Goal: Task Accomplishment & Management: Manage account settings

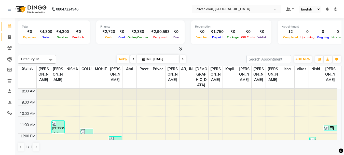
click at [10, 40] on link "Invoice" at bounding box center [8, 37] width 12 height 8
select select "service"
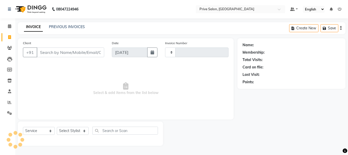
click at [60, 52] on input "Client" at bounding box center [70, 52] width 67 height 10
type input "8037"
click at [60, 52] on input "Client" at bounding box center [70, 52] width 67 height 10
select select "136"
type input "999"
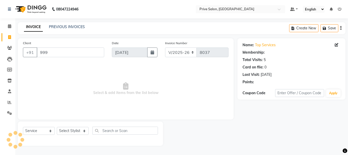
select select "1: Object"
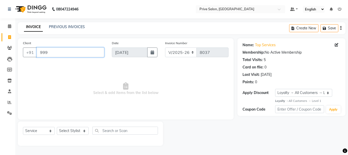
click at [60, 52] on input "999" at bounding box center [70, 52] width 67 height 10
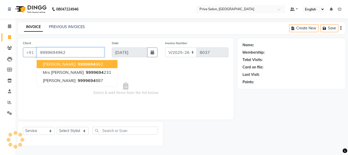
type input "9999694962"
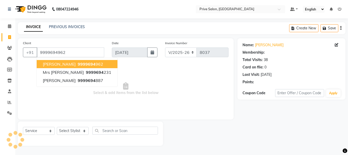
select select "1: Object"
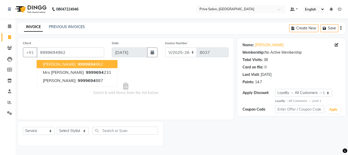
click at [78, 64] on span "9999694" at bounding box center [87, 63] width 18 height 5
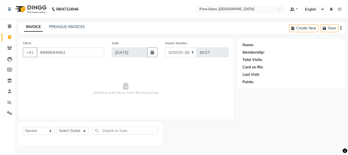
click at [76, 64] on span "Select & add items from the list below" at bounding box center [125, 88] width 205 height 51
select select "1: Object"
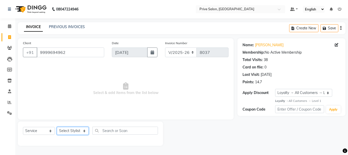
click at [80, 132] on select "Select Stylist amit ARJUN [PERSON_NAME] [PERSON_NAME] GOLU [PERSON_NAME] isha […" at bounding box center [73, 131] width 32 height 8
select select "3992"
click at [57, 127] on select "Select Stylist amit ARJUN [PERSON_NAME] [PERSON_NAME] GOLU [PERSON_NAME] isha […" at bounding box center [73, 131] width 32 height 8
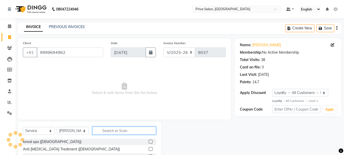
click at [137, 129] on input "text" at bounding box center [124, 130] width 64 height 8
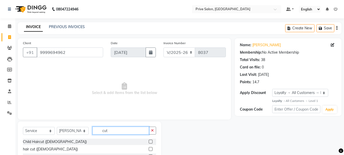
type input "cut"
click at [149, 149] on label at bounding box center [151, 149] width 4 height 4
click at [149, 149] on input "checkbox" at bounding box center [150, 148] width 3 height 3
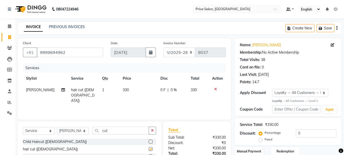
checkbox input "false"
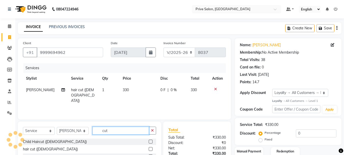
click at [132, 134] on input "cut" at bounding box center [120, 130] width 57 height 8
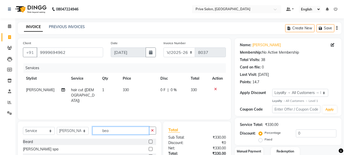
type input "bea"
click at [151, 141] on label at bounding box center [151, 141] width 4 height 4
click at [151, 141] on input "checkbox" at bounding box center [150, 141] width 3 height 3
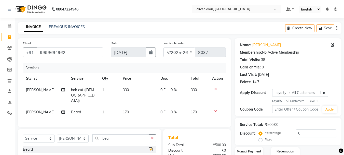
checkbox input "false"
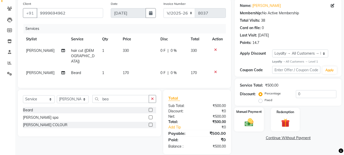
click at [254, 124] on img at bounding box center [249, 122] width 14 height 10
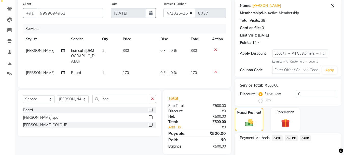
click at [277, 138] on span "CASH" at bounding box center [277, 138] width 11 height 6
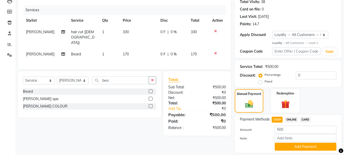
scroll to position [73, 0]
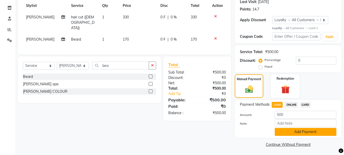
click at [310, 132] on button "Add Payment" at bounding box center [306, 132] width 62 height 8
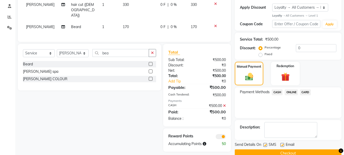
scroll to position [95, 0]
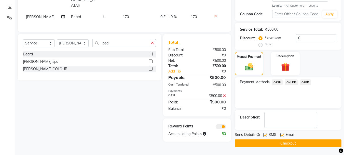
click at [265, 135] on label at bounding box center [265, 135] width 4 height 4
click at [265, 135] on input "checkbox" at bounding box center [264, 134] width 3 height 3
checkbox input "false"
click at [282, 134] on label at bounding box center [282, 135] width 4 height 4
click at [282, 134] on input "checkbox" at bounding box center [281, 134] width 3 height 3
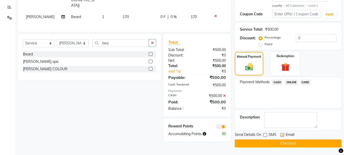
checkbox input "false"
click at [289, 143] on button "Checkout" at bounding box center [288, 143] width 107 height 8
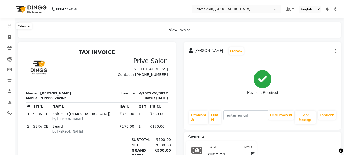
click at [9, 26] on icon at bounding box center [9, 26] width 3 height 4
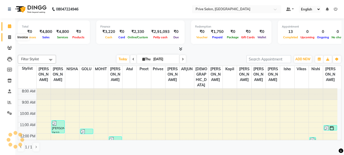
click at [9, 40] on span at bounding box center [9, 37] width 9 height 6
select select "service"
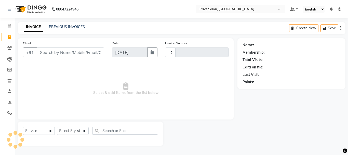
click at [76, 48] on input "Client" at bounding box center [70, 52] width 67 height 10
select select "136"
type input "8038"
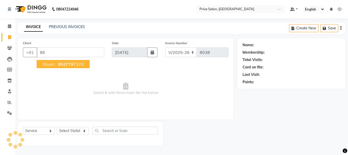
type input "8"
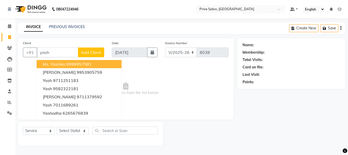
click at [72, 55] on input "yash" at bounding box center [57, 52] width 41 height 10
type input "y"
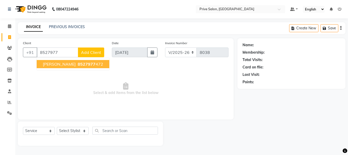
click at [78, 63] on span "8527977" at bounding box center [87, 63] width 18 height 5
type input "8527977472"
click at [72, 63] on span "Select & add items from the list below" at bounding box center [125, 88] width 205 height 51
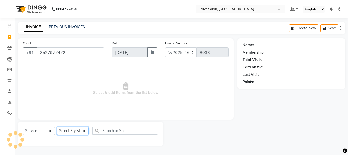
click at [78, 132] on select "Select Stylist amit ARJUN [PERSON_NAME] [PERSON_NAME] GOLU [PERSON_NAME] isha […" at bounding box center [73, 131] width 32 height 8
select select "1: Object"
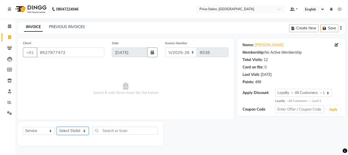
select select "64340"
click at [57, 127] on select "Select Stylist amit ARJUN [PERSON_NAME] [PERSON_NAME] GOLU [PERSON_NAME] isha […" at bounding box center [73, 131] width 32 height 8
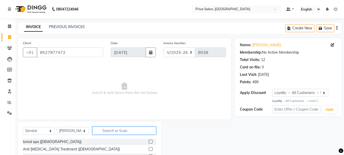
click at [122, 131] on input "text" at bounding box center [124, 130] width 64 height 8
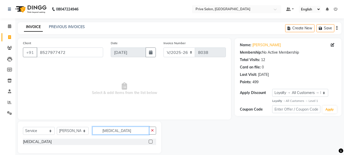
type input "[MEDICAL_DATA]"
click at [151, 142] on label at bounding box center [151, 141] width 4 height 4
click at [151, 142] on input "checkbox" at bounding box center [150, 141] width 3 height 3
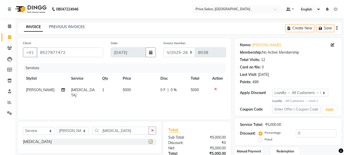
checkbox input "false"
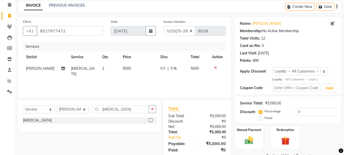
scroll to position [38, 0]
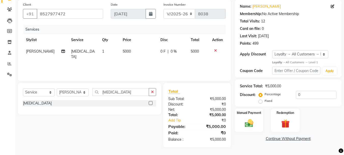
click at [141, 53] on td "5000" at bounding box center [139, 54] width 38 height 17
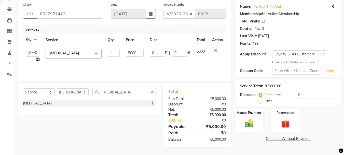
click at [141, 53] on input "5000" at bounding box center [135, 53] width 18 height 8
type input "4000"
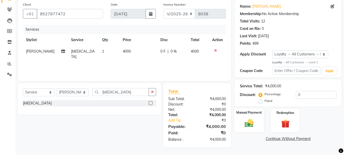
click at [250, 119] on img at bounding box center [249, 123] width 14 height 10
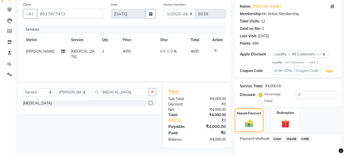
click at [277, 137] on span "CASH" at bounding box center [277, 139] width 11 height 6
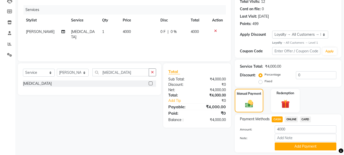
scroll to position [74, 0]
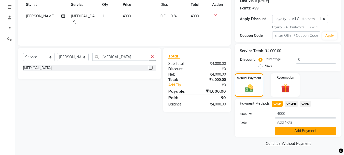
click at [285, 129] on button "Add Payment" at bounding box center [306, 131] width 62 height 8
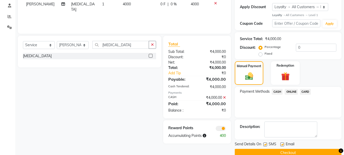
scroll to position [95, 0]
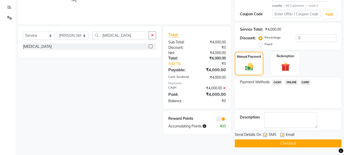
click at [267, 135] on div "SMS" at bounding box center [271, 135] width 17 height 6
click at [264, 135] on label at bounding box center [265, 135] width 4 height 4
click at [264, 135] on input "checkbox" at bounding box center [264, 134] width 3 height 3
checkbox input "false"
click at [221, 119] on span at bounding box center [221, 118] width 10 height 5
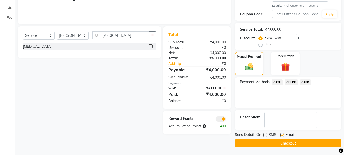
click at [226, 119] on input "checkbox" at bounding box center [226, 119] width 0 height 0
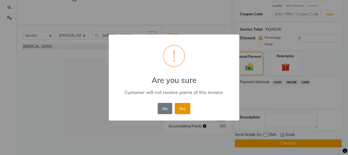
click at [182, 110] on button "Yes" at bounding box center [183, 108] width 16 height 11
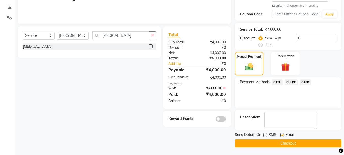
click at [283, 135] on label at bounding box center [282, 135] width 4 height 4
click at [283, 135] on input "checkbox" at bounding box center [281, 134] width 3 height 3
checkbox input "false"
click at [295, 146] on button "Checkout" at bounding box center [288, 143] width 107 height 8
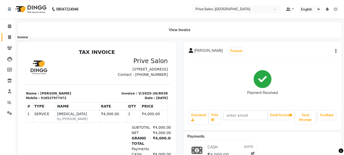
click at [9, 37] on icon at bounding box center [9, 37] width 3 height 4
select select "service"
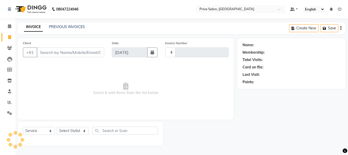
click at [44, 54] on input "Client" at bounding box center [70, 52] width 67 height 10
select select "136"
type input "8039"
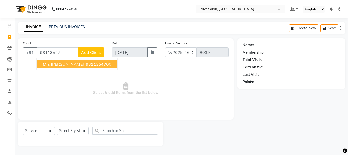
click at [62, 62] on span "Mrs [PERSON_NAME]" at bounding box center [63, 63] width 41 height 5
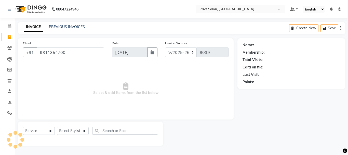
type input "9311354700"
select select "1: Object"
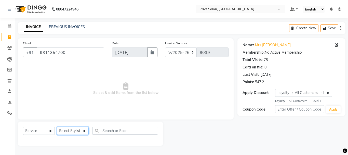
click at [72, 129] on select "Select Stylist amit ARJUN [PERSON_NAME] [PERSON_NAME] GOLU [PERSON_NAME] isha […" at bounding box center [73, 131] width 32 height 8
select select "77729"
click at [57, 127] on select "Select Stylist amit ARJUN [PERSON_NAME] [PERSON_NAME] GOLU [PERSON_NAME] isha […" at bounding box center [73, 131] width 32 height 8
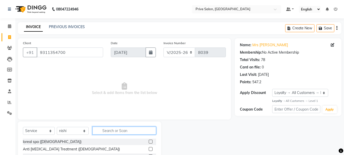
click at [110, 129] on input "text" at bounding box center [124, 130] width 64 height 8
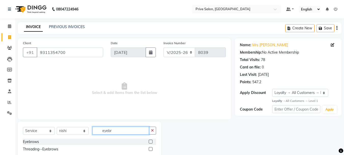
type input "eyebr"
click at [150, 142] on label at bounding box center [151, 141] width 4 height 4
click at [150, 142] on input "checkbox" at bounding box center [150, 141] width 3 height 3
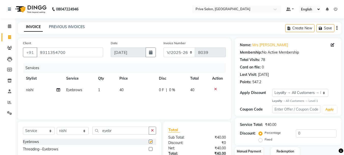
checkbox input "false"
click at [151, 131] on icon "button" at bounding box center [152, 130] width 3 height 4
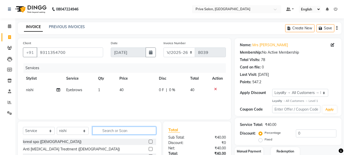
click at [141, 131] on input "text" at bounding box center [124, 130] width 64 height 8
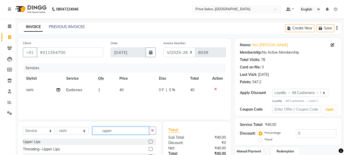
type input "upper"
click at [150, 140] on label at bounding box center [151, 141] width 4 height 4
click at [150, 140] on input "checkbox" at bounding box center [150, 141] width 3 height 3
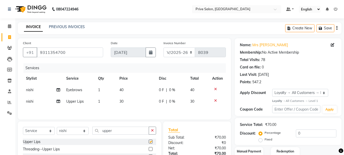
checkbox input "false"
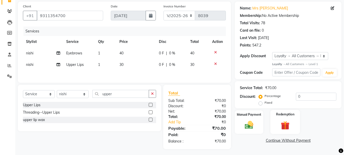
click at [288, 117] on div "Redemption" at bounding box center [285, 121] width 30 height 24
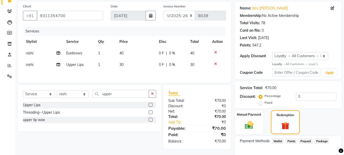
click at [289, 143] on span "Points" at bounding box center [291, 141] width 11 height 6
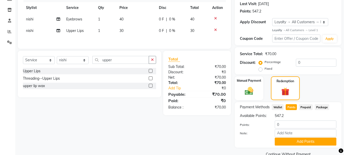
scroll to position [86, 0]
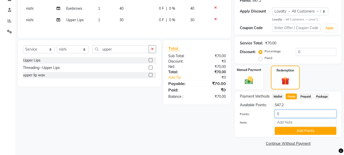
click at [288, 114] on input "0" at bounding box center [306, 113] width 62 height 8
type input "070"
click at [296, 128] on button "Add Points" at bounding box center [306, 131] width 62 height 8
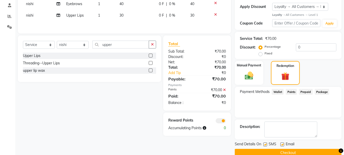
click at [325, 152] on button "Checkout" at bounding box center [288, 152] width 107 height 8
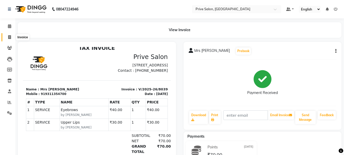
click at [10, 35] on icon at bounding box center [9, 37] width 3 height 4
select select "service"
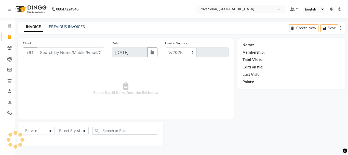
select select "136"
type input "8040"
click at [75, 49] on input "Client" at bounding box center [70, 52] width 67 height 10
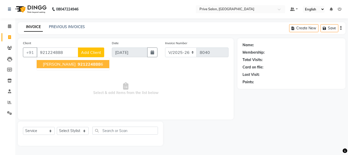
click at [71, 61] on button "[PERSON_NAME] 921224888 6" at bounding box center [73, 64] width 73 height 8
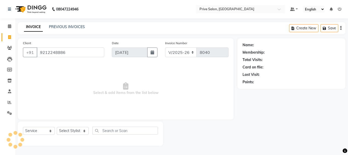
type input "9212248886"
select select "1: Object"
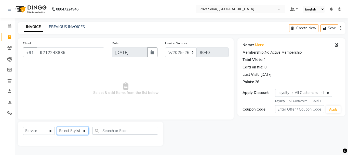
click at [69, 131] on select "Select Stylist amit ARJUN [PERSON_NAME] [PERSON_NAME] GOLU [PERSON_NAME] isha […" at bounding box center [73, 131] width 32 height 8
select select "71282"
click at [57, 127] on select "Select Stylist amit ARJUN [PERSON_NAME] [PERSON_NAME] GOLU [PERSON_NAME] isha […" at bounding box center [73, 131] width 32 height 8
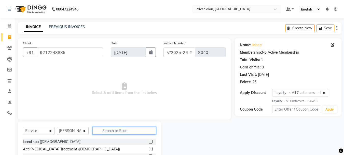
click at [113, 132] on input "text" at bounding box center [124, 130] width 64 height 8
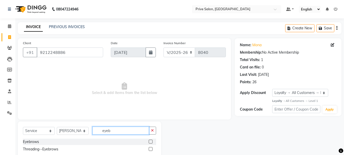
type input "eyeb"
click at [150, 141] on label at bounding box center [151, 141] width 4 height 4
click at [150, 141] on input "checkbox" at bounding box center [150, 141] width 3 height 3
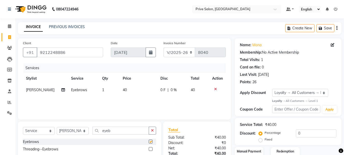
checkbox input "false"
click at [152, 130] on icon "button" at bounding box center [152, 130] width 3 height 4
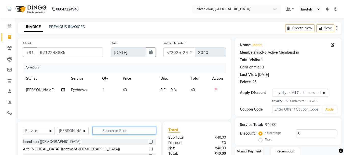
click at [147, 132] on input "text" at bounding box center [124, 130] width 64 height 8
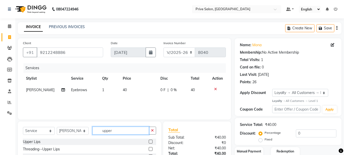
scroll to position [33, 0]
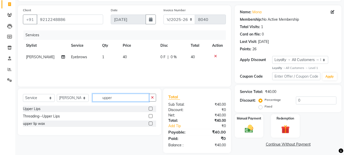
type input "upper"
click at [150, 123] on label at bounding box center [151, 123] width 4 height 4
click at [150, 123] on input "checkbox" at bounding box center [150, 123] width 3 height 3
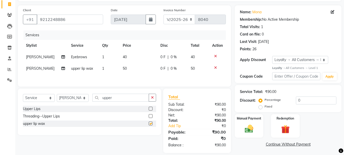
checkbox input "false"
click at [154, 95] on button "button" at bounding box center [152, 97] width 7 height 8
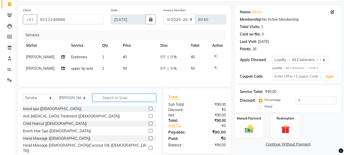
click at [115, 99] on input "text" at bounding box center [124, 97] width 64 height 8
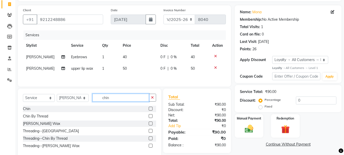
type input "chin"
click at [150, 124] on label at bounding box center [151, 123] width 4 height 4
click at [150, 124] on input "checkbox" at bounding box center [150, 123] width 3 height 3
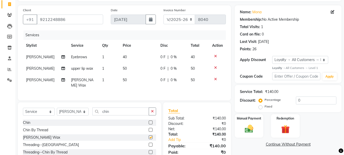
checkbox input "false"
click at [248, 132] on img at bounding box center [249, 128] width 14 height 10
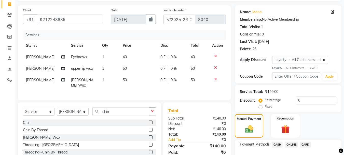
click at [279, 143] on span "CASH" at bounding box center [277, 144] width 11 height 6
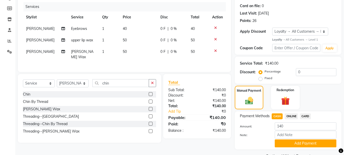
scroll to position [70, 0]
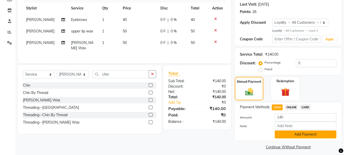
click at [301, 135] on button "Add Payment" at bounding box center [306, 134] width 62 height 8
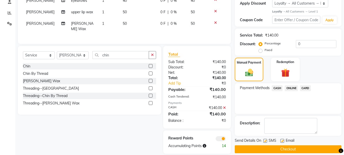
scroll to position [99, 0]
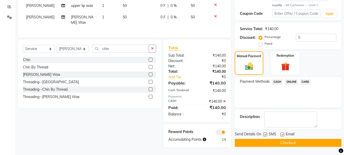
click at [321, 138] on button "Checkout" at bounding box center [288, 142] width 107 height 8
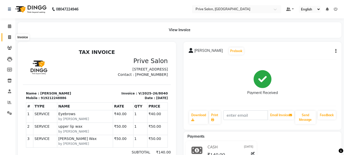
click at [10, 37] on icon at bounding box center [9, 37] width 3 height 4
select select "service"
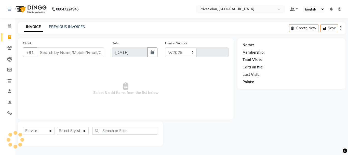
select select "136"
type input "8041"
click at [69, 50] on input "Client" at bounding box center [70, 52] width 67 height 10
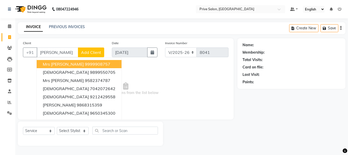
click at [85, 64] on ngb-highlight "9999908757" at bounding box center [97, 63] width 25 height 5
type input "9999908757"
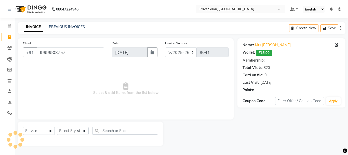
select select "1: Object"
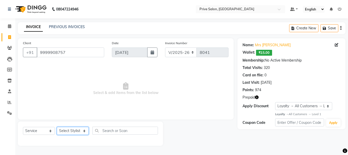
click at [72, 132] on select "Select Stylist amit ARJUN [PERSON_NAME] [PERSON_NAME] GOLU [PERSON_NAME] isha […" at bounding box center [73, 131] width 32 height 8
select select "3996"
click at [57, 127] on select "Select Stylist amit ARJUN [PERSON_NAME] [PERSON_NAME] GOLU [PERSON_NAME] isha […" at bounding box center [73, 131] width 32 height 8
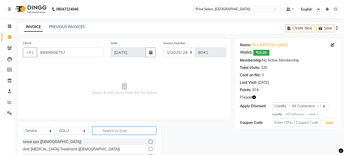
click at [115, 130] on input "text" at bounding box center [124, 130] width 64 height 8
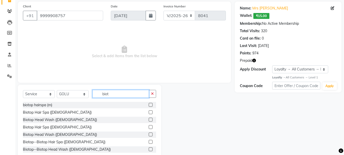
scroll to position [47, 0]
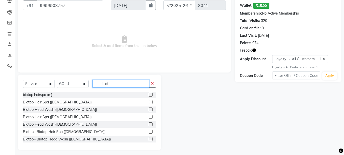
type input "biot"
click at [149, 109] on label at bounding box center [151, 109] width 4 height 4
click at [149, 109] on input "checkbox" at bounding box center [150, 109] width 3 height 3
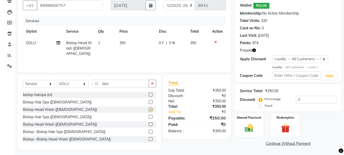
checkbox input "false"
click at [282, 132] on img at bounding box center [285, 128] width 14 height 11
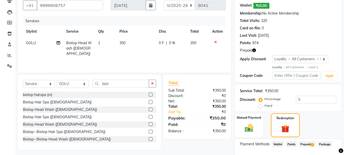
click at [305, 145] on span "Prepaid 1" at bounding box center [307, 144] width 17 height 6
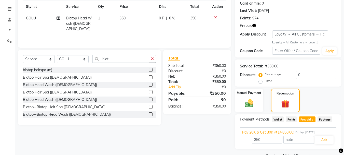
scroll to position [84, 0]
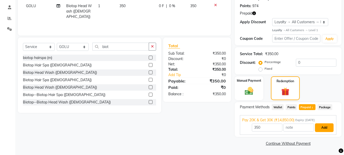
click at [324, 128] on button "Add" at bounding box center [324, 127] width 19 height 9
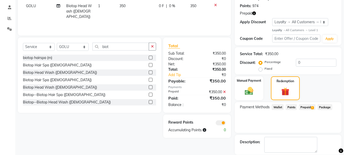
scroll to position [108, 0]
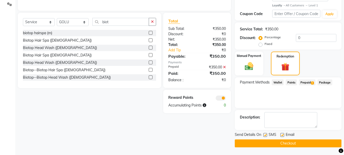
click at [318, 145] on button "Checkout" at bounding box center [288, 143] width 107 height 8
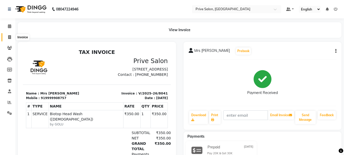
click at [9, 37] on icon at bounding box center [9, 37] width 3 height 4
select select "service"
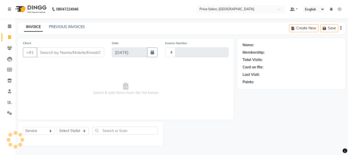
click at [47, 48] on input "Client" at bounding box center [70, 52] width 67 height 10
select select "136"
type input "8042"
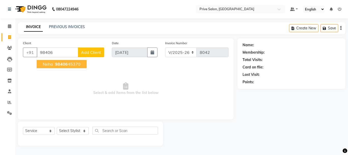
click at [52, 65] on span "neha" at bounding box center [48, 63] width 10 height 5
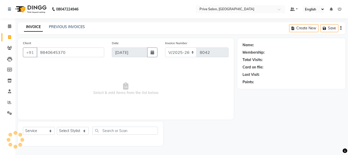
type input "9840645370"
select select "1: Object"
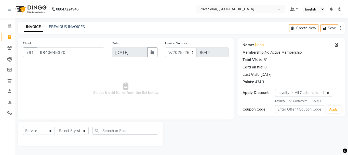
click at [76, 126] on div "Select Service Product Membership Package Voucher Prepaid Gift Card Select Styl…" at bounding box center [90, 132] width 135 height 12
click at [76, 131] on select "Select Stylist amit ARJUN [PERSON_NAME] [PERSON_NAME] GOLU [PERSON_NAME] isha […" at bounding box center [73, 131] width 32 height 8
select select "77814"
click at [57, 127] on select "Select Stylist amit ARJUN [PERSON_NAME] [PERSON_NAME] GOLU [PERSON_NAME] isha […" at bounding box center [73, 131] width 32 height 8
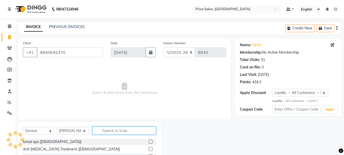
click at [107, 130] on input "text" at bounding box center [124, 130] width 64 height 8
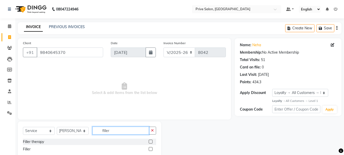
type input "filler"
click at [150, 141] on label at bounding box center [151, 141] width 4 height 4
click at [150, 141] on input "checkbox" at bounding box center [150, 141] width 3 height 3
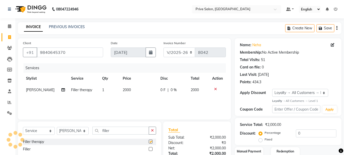
checkbox input "false"
click at [167, 91] on div "0 F | 0 %" at bounding box center [172, 89] width 24 height 5
select select "77814"
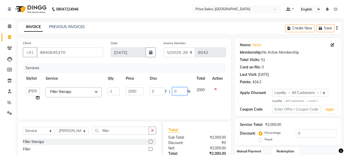
click at [172, 90] on input "0" at bounding box center [179, 91] width 15 height 8
type input "10"
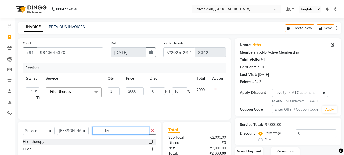
click at [116, 133] on input "filler" at bounding box center [120, 130] width 57 height 8
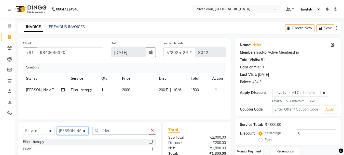
click at [84, 129] on select "Select Stylist amit ARJUN [PERSON_NAME] [PERSON_NAME] GOLU [PERSON_NAME] isha […" at bounding box center [73, 131] width 32 height 8
select select "71282"
click at [57, 127] on select "Select Stylist amit ARJUN [PERSON_NAME] [PERSON_NAME] GOLU [PERSON_NAME] isha […" at bounding box center [73, 131] width 32 height 8
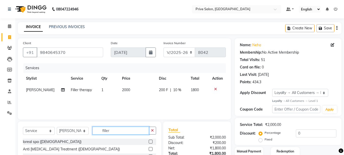
click at [116, 128] on input "filler" at bounding box center [120, 130] width 57 height 8
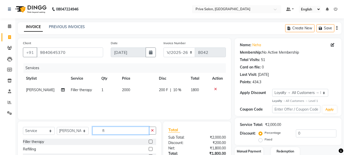
type input "f"
click at [116, 128] on input "text" at bounding box center [120, 130] width 57 height 8
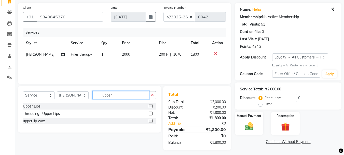
type input "upper"
click at [150, 119] on label at bounding box center [151, 121] width 4 height 4
click at [150, 119] on input "checkbox" at bounding box center [150, 120] width 3 height 3
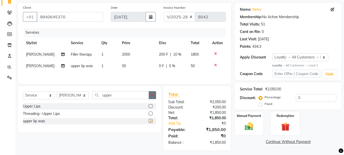
checkbox input "false"
click at [150, 96] on button "button" at bounding box center [152, 95] width 7 height 8
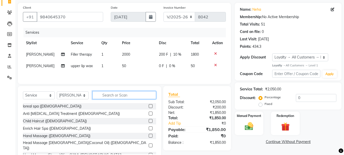
click at [141, 96] on input "text" at bounding box center [124, 95] width 64 height 8
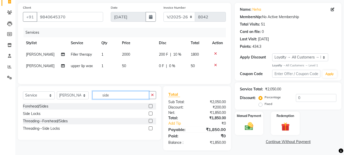
type input "side"
click at [149, 113] on label at bounding box center [151, 113] width 4 height 4
click at [149, 113] on input "checkbox" at bounding box center [150, 113] width 3 height 3
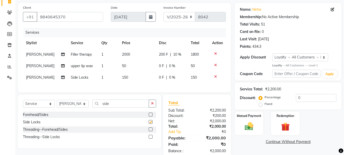
checkbox input "false"
click at [120, 80] on td "150" at bounding box center [137, 77] width 37 height 11
select select "71282"
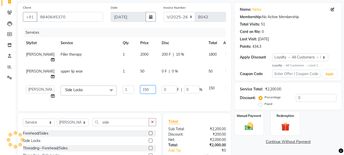
click at [140, 85] on input "150" at bounding box center [147, 89] width 15 height 8
type input "250"
click at [131, 92] on div "Client [PHONE_NUMBER] Date [DATE] Invoice Number V/2025 V/[PHONE_NUMBER] Servic…" at bounding box center [124, 57] width 213 height 108
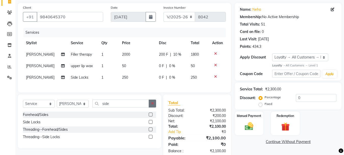
click at [153, 105] on icon "button" at bounding box center [152, 103] width 3 height 4
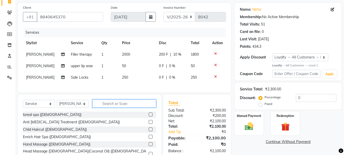
click at [132, 106] on input "text" at bounding box center [124, 103] width 64 height 8
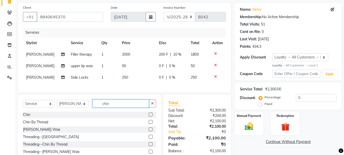
type input "chin"
click at [150, 131] on label at bounding box center [151, 129] width 4 height 4
click at [150, 131] on input "checkbox" at bounding box center [150, 129] width 3 height 3
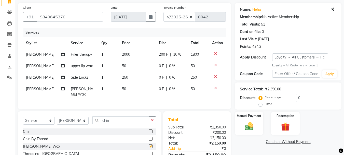
checkbox input "false"
click at [120, 94] on td "50" at bounding box center [137, 91] width 37 height 17
select select "71282"
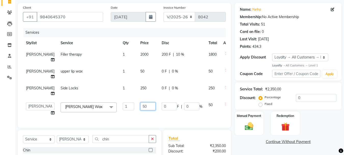
click at [140, 102] on input "50" at bounding box center [147, 106] width 15 height 8
type input "5"
type input "100"
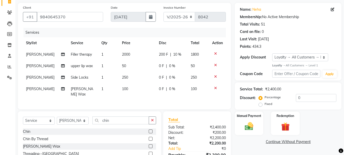
click at [145, 109] on div "Client [PHONE_NUMBER] Date [DATE] Invoice Number V/2025 V/[PHONE_NUMBER] Servic…" at bounding box center [124, 56] width 213 height 106
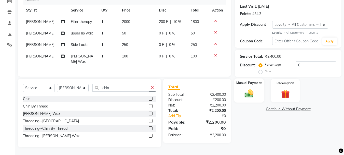
click at [253, 95] on img at bounding box center [249, 93] width 14 height 10
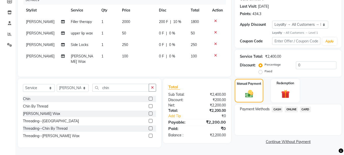
click at [276, 108] on span "CASH" at bounding box center [277, 109] width 11 height 6
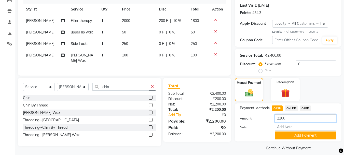
click at [289, 117] on input "2200" at bounding box center [306, 118] width 62 height 8
type input "2"
click at [291, 117] on input "1000" at bounding box center [306, 118] width 62 height 8
type input "1"
type input "1200"
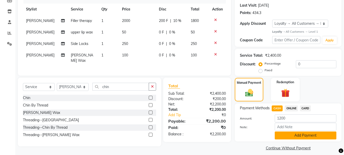
click at [296, 136] on button "Add Payment" at bounding box center [306, 135] width 62 height 8
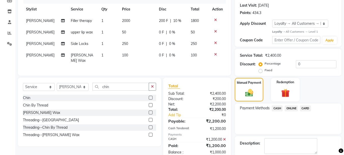
click at [290, 105] on span "ONLINE" at bounding box center [291, 108] width 13 height 6
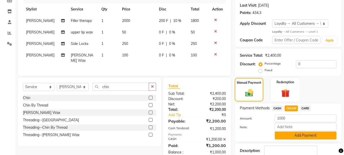
click at [291, 136] on button "Add Payment" at bounding box center [306, 135] width 62 height 8
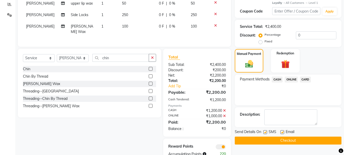
scroll to position [116, 0]
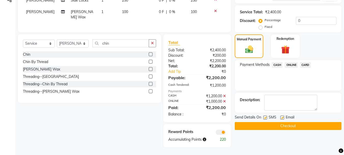
click at [314, 123] on button "Checkout" at bounding box center [288, 126] width 107 height 8
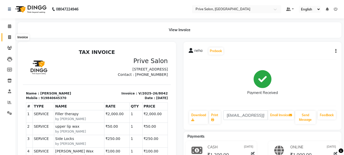
click at [10, 36] on icon at bounding box center [9, 37] width 3 height 4
select select "service"
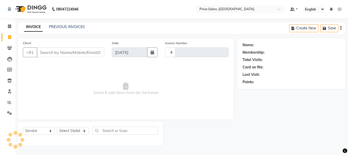
click at [70, 52] on input "Client" at bounding box center [70, 52] width 67 height 10
select select "136"
type input "8043"
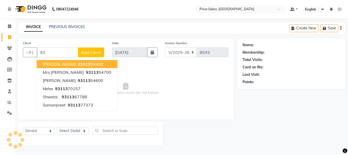
type input "9"
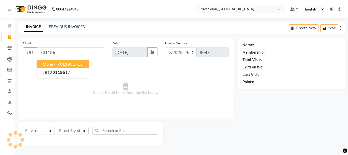
click at [74, 65] on ngb-highlight "701195 1712" at bounding box center [69, 63] width 26 height 5
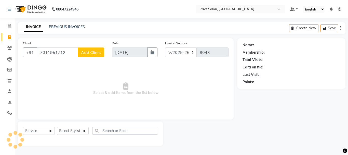
type input "7011951712"
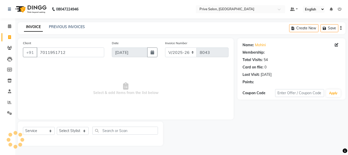
select select "1: Object"
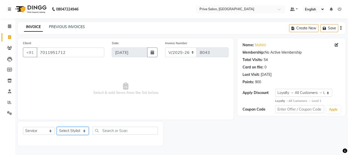
click at [75, 129] on select "Select Stylist amit ARJUN [PERSON_NAME] [PERSON_NAME] GOLU [PERSON_NAME] isha […" at bounding box center [73, 131] width 32 height 8
select select "3996"
click at [57, 127] on select "Select Stylist amit ARJUN [PERSON_NAME] [PERSON_NAME] GOLU [PERSON_NAME] isha […" at bounding box center [73, 131] width 32 height 8
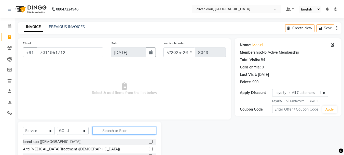
click at [121, 129] on input "text" at bounding box center [124, 130] width 64 height 8
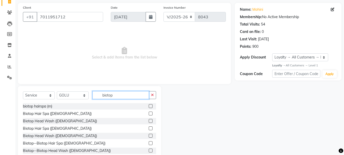
scroll to position [45, 0]
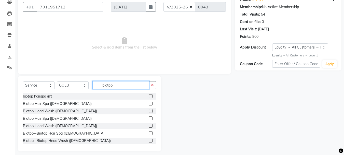
type input "biotop"
click at [149, 109] on label at bounding box center [151, 111] width 4 height 4
click at [149, 109] on input "checkbox" at bounding box center [150, 110] width 3 height 3
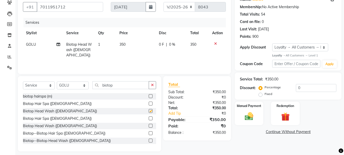
checkbox input "false"
click at [279, 114] on img at bounding box center [285, 116] width 14 height 11
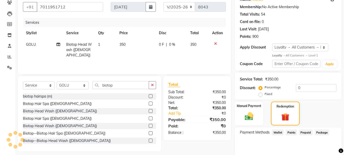
click at [289, 132] on span "Points" at bounding box center [291, 132] width 11 height 6
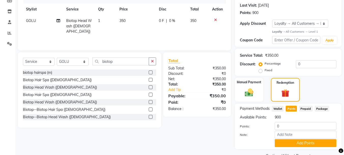
scroll to position [87, 0]
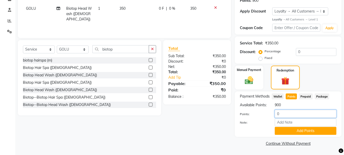
click at [280, 115] on input "0" at bounding box center [306, 113] width 62 height 8
type input "0350"
click at [298, 130] on button "Add Points" at bounding box center [306, 131] width 62 height 8
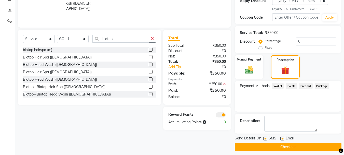
scroll to position [94, 0]
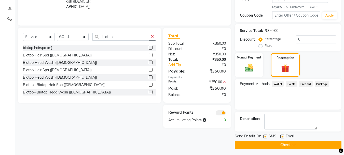
click at [324, 142] on button "Checkout" at bounding box center [288, 145] width 107 height 8
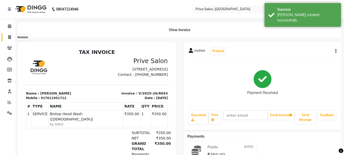
click at [8, 38] on icon at bounding box center [9, 37] width 3 height 4
select select "service"
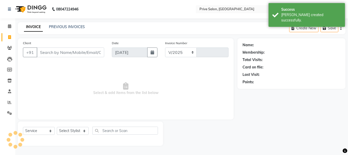
select select "136"
type input "8044"
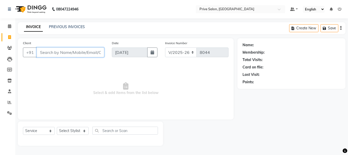
click at [56, 51] on input "Client" at bounding box center [70, 52] width 67 height 10
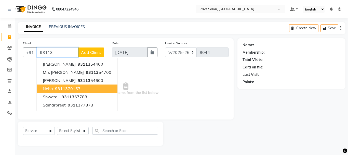
click at [71, 88] on ngb-highlight "93113 70157" at bounding box center [67, 88] width 26 height 5
type input "9311370157"
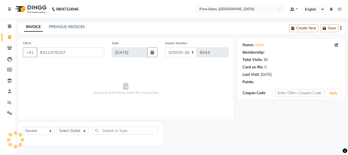
select select "1: Object"
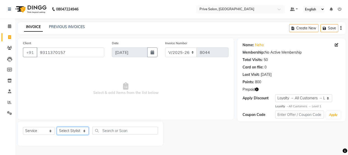
click at [78, 131] on select "Select Stylist amit ARJUN [PERSON_NAME] [PERSON_NAME] GOLU [PERSON_NAME] isha […" at bounding box center [73, 131] width 32 height 8
select select "77814"
click at [57, 127] on select "Select Stylist amit ARJUN [PERSON_NAME] [PERSON_NAME] GOLU [PERSON_NAME] isha […" at bounding box center [73, 131] width 32 height 8
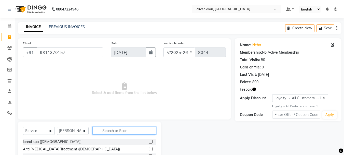
click at [114, 130] on input "text" at bounding box center [124, 130] width 64 height 8
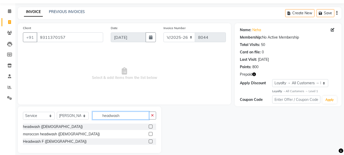
scroll to position [19, 0]
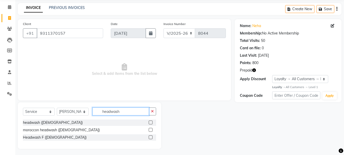
type input "headwash"
click at [149, 137] on label at bounding box center [151, 137] width 4 height 4
click at [149, 137] on input "checkbox" at bounding box center [150, 136] width 3 height 3
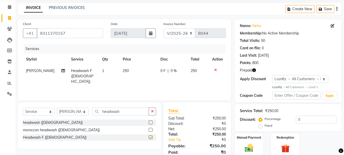
checkbox input "false"
click at [75, 112] on select "Select Stylist amit ARJUN [PERSON_NAME] [PERSON_NAME] GOLU [PERSON_NAME] isha […" at bounding box center [73, 111] width 32 height 8
select select "3996"
click at [57, 107] on select "Select Stylist amit ARJUN [PERSON_NAME] [PERSON_NAME] GOLU [PERSON_NAME] isha […" at bounding box center [73, 111] width 32 height 8
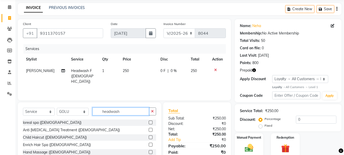
click at [122, 112] on input "headwash" at bounding box center [120, 111] width 57 height 8
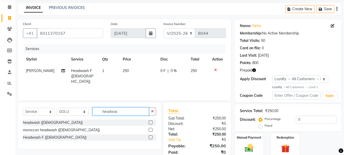
type input "headwas"
click at [151, 136] on label at bounding box center [151, 137] width 4 height 4
click at [151, 136] on input "checkbox" at bounding box center [150, 136] width 3 height 3
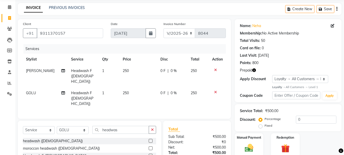
checkbox input "false"
click at [124, 125] on input "headwas" at bounding box center [120, 129] width 57 height 8
type input "h"
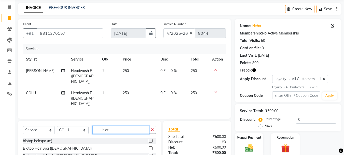
type input "biot"
click at [149, 153] on label at bounding box center [151, 155] width 4 height 4
click at [149, 154] on input "checkbox" at bounding box center [150, 155] width 3 height 3
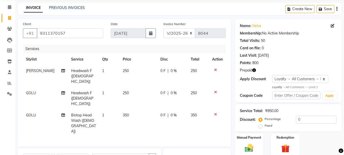
checkbox input "false"
click at [115, 153] on input "biot" at bounding box center [120, 157] width 57 height 8
type input "b"
type input "iron"
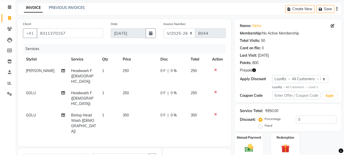
checkbox input "false"
click at [123, 137] on td "600" at bounding box center [139, 148] width 38 height 22
select select "3996"
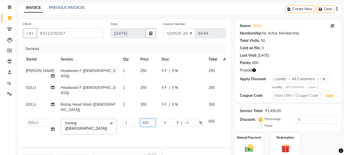
click at [140, 118] on input "600" at bounding box center [147, 122] width 15 height 8
type input "500"
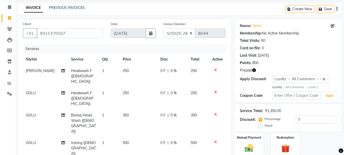
click at [105, 137] on td "1" at bounding box center [109, 148] width 21 height 22
select select "3996"
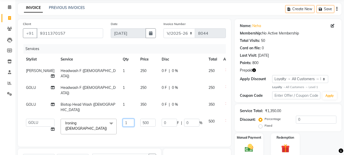
click at [123, 118] on input "1" at bounding box center [128, 122] width 11 height 8
type input "2"
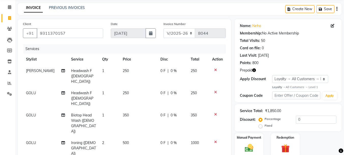
click at [121, 120] on div "Services Stylist Service Qty Price Disc Total Action [PERSON_NAME] Headwash F (…" at bounding box center [124, 103] width 203 height 119
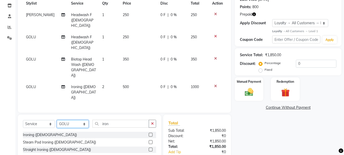
click at [76, 120] on select "Select Stylist amit ARJUN [PERSON_NAME] [PERSON_NAME] GOLU [PERSON_NAME] isha […" at bounding box center [73, 124] width 32 height 8
select select "36098"
click at [57, 120] on select "Select Stylist amit ARJUN [PERSON_NAME] [PERSON_NAME] GOLU [PERSON_NAME] isha […" at bounding box center [73, 124] width 32 height 8
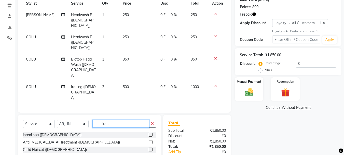
click at [121, 119] on input "iron" at bounding box center [120, 123] width 57 height 8
type input "i"
type input "headw"
click at [150, 147] on label at bounding box center [151, 149] width 4 height 4
click at [150, 148] on input "checkbox" at bounding box center [150, 149] width 3 height 3
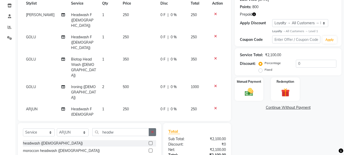
checkbox input "false"
click at [151, 130] on icon "button" at bounding box center [152, 132] width 3 height 4
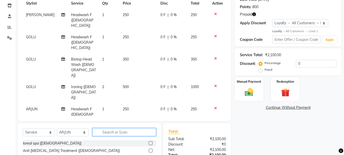
click at [145, 128] on input "text" at bounding box center [124, 132] width 64 height 8
type input "ironing"
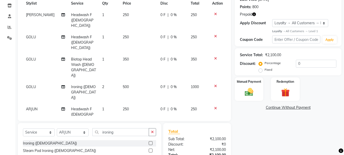
click at [150, 141] on label at bounding box center [151, 143] width 4 height 4
click at [150, 141] on input "checkbox" at bounding box center [150, 142] width 3 height 3
checkbox input "false"
click at [122, 125] on td "600" at bounding box center [139, 136] width 38 height 22
select select "36098"
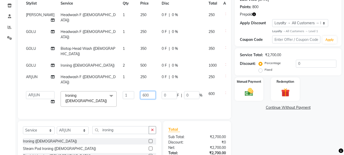
click at [140, 91] on input "600" at bounding box center [147, 95] width 15 height 8
type input "500"
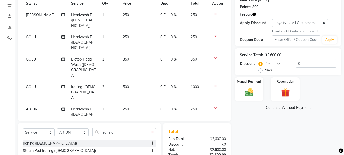
click at [132, 87] on tbody "[PERSON_NAME] Headwash F ([DEMOGRAPHIC_DATA]) 1 250 0 F | 0 % 250 GOLU Headwash…" at bounding box center [124, 78] width 203 height 138
click at [77, 132] on select "Select Stylist amit ARJUN [PERSON_NAME] [PERSON_NAME] GOLU [PERSON_NAME] isha […" at bounding box center [73, 132] width 32 height 8
select select "71282"
click at [57, 128] on select "Select Stylist amit ARJUN [PERSON_NAME] [PERSON_NAME] GOLU [PERSON_NAME] isha […" at bounding box center [73, 132] width 32 height 8
click at [154, 132] on icon "button" at bounding box center [152, 132] width 3 height 4
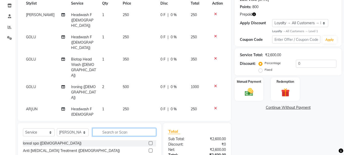
click at [137, 133] on input "text" at bounding box center [124, 132] width 64 height 8
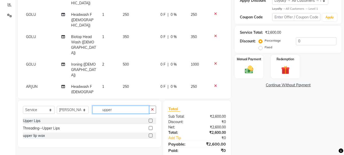
scroll to position [108, 0]
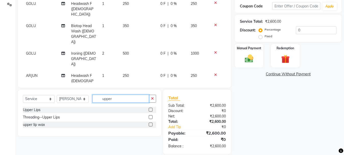
type input "upper"
click at [150, 122] on div at bounding box center [152, 124] width 7 height 6
click at [150, 123] on label at bounding box center [151, 124] width 4 height 4
click at [150, 123] on input "checkbox" at bounding box center [150, 124] width 3 height 3
checkbox input "false"
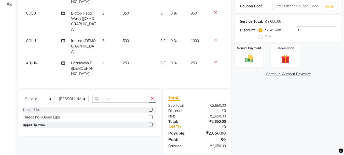
scroll to position [14, 0]
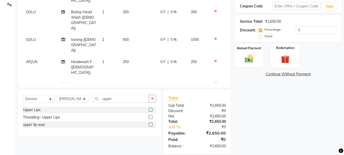
click at [286, 60] on img at bounding box center [285, 58] width 14 height 11
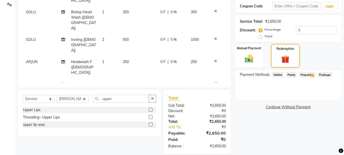
click at [303, 73] on span "Prepaid 1" at bounding box center [307, 75] width 17 height 6
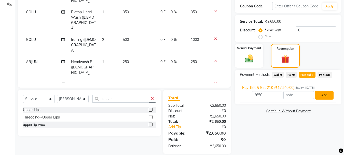
click at [325, 94] on button "Add" at bounding box center [324, 95] width 19 height 9
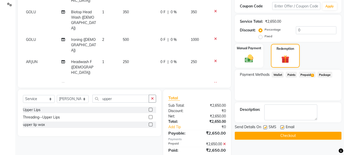
click at [308, 136] on button "Checkout" at bounding box center [288, 135] width 107 height 8
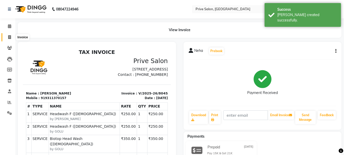
click at [8, 38] on icon at bounding box center [9, 37] width 3 height 4
select select "service"
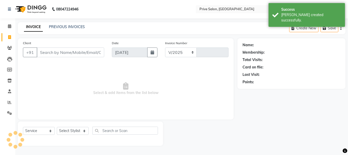
select select "136"
type input "8046"
click at [79, 53] on input "Client" at bounding box center [70, 52] width 67 height 10
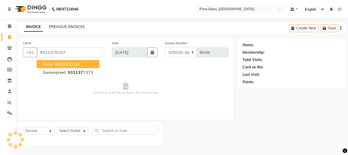
type input "9311370157"
select select "1: Object"
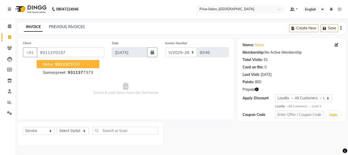
click at [70, 62] on ngb-highlight "931137 0157" at bounding box center [67, 63] width 26 height 5
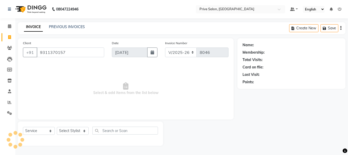
select select "1: Object"
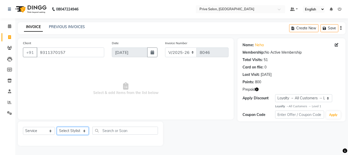
click at [80, 131] on select "Select Stylist amit ARJUN [PERSON_NAME] [PERSON_NAME] GOLU [PERSON_NAME] isha […" at bounding box center [73, 131] width 32 height 8
select select "41476"
click at [57, 127] on select "Select Stylist amit ARJUN [PERSON_NAME] [PERSON_NAME] GOLU [PERSON_NAME] isha […" at bounding box center [73, 131] width 32 height 8
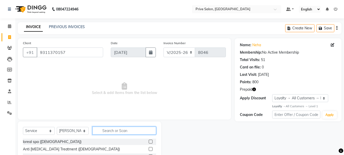
click at [121, 131] on input "text" at bounding box center [124, 130] width 64 height 8
type input "party"
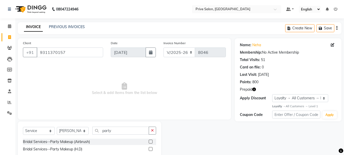
click at [150, 148] on label at bounding box center [151, 149] width 4 height 4
click at [150, 148] on input "checkbox" at bounding box center [150, 148] width 3 height 3
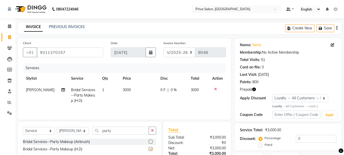
checkbox input "false"
click at [128, 93] on td "3000" at bounding box center [139, 95] width 38 height 22
select select "41476"
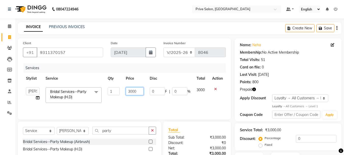
click at [133, 90] on input "3000" at bounding box center [135, 91] width 18 height 8
type input "2400"
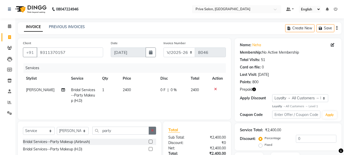
click at [154, 131] on button "button" at bounding box center [152, 130] width 7 height 8
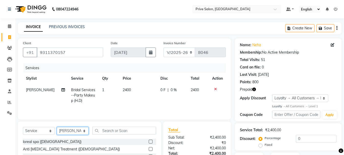
click at [81, 133] on select "Select Stylist amit ARJUN [PERSON_NAME] [PERSON_NAME] GOLU [PERSON_NAME] isha […" at bounding box center [73, 131] width 32 height 8
select select "64340"
click at [57, 127] on select "Select Stylist amit ARJUN [PERSON_NAME] [PERSON_NAME] GOLU [PERSON_NAME] isha […" at bounding box center [73, 131] width 32 height 8
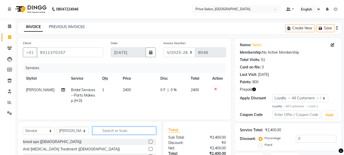
click at [137, 129] on input "text" at bounding box center [124, 130] width 64 height 8
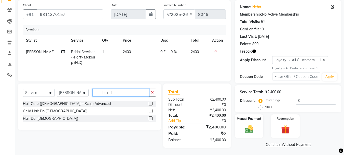
type input "hair d"
click at [151, 118] on label at bounding box center [151, 118] width 4 height 4
click at [151, 118] on input "checkbox" at bounding box center [150, 118] width 3 height 3
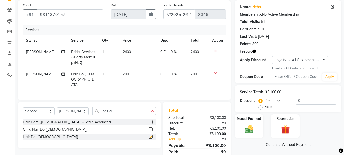
checkbox input "false"
click at [124, 78] on td "700" at bounding box center [139, 79] width 38 height 22
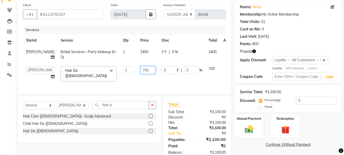
click at [140, 68] on input "700" at bounding box center [147, 70] width 15 height 8
type input "600"
click at [137, 76] on td "600" at bounding box center [147, 74] width 21 height 22
click at [244, 136] on div "Manual Payment" at bounding box center [249, 126] width 30 height 24
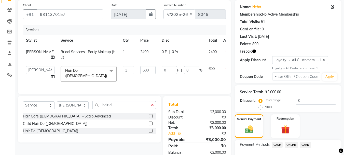
click at [291, 143] on span "ONLINE" at bounding box center [291, 145] width 13 height 6
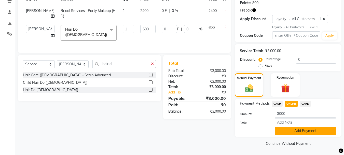
click at [301, 129] on button "Add Payment" at bounding box center [306, 131] width 62 height 8
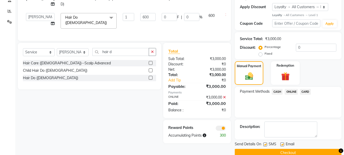
scroll to position [100, 0]
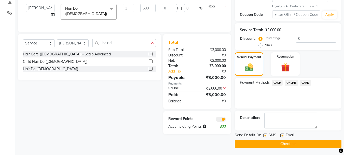
click at [263, 135] on label at bounding box center [265, 135] width 4 height 4
click at [263, 135] on input "checkbox" at bounding box center [264, 135] width 3 height 3
checkbox input "false"
click at [221, 121] on span at bounding box center [221, 118] width 10 height 5
click at [226, 120] on input "checkbox" at bounding box center [226, 120] width 0 height 0
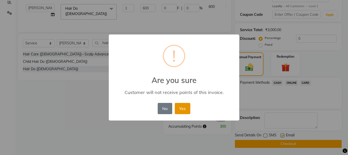
click at [187, 105] on button "Yes" at bounding box center [183, 108] width 16 height 11
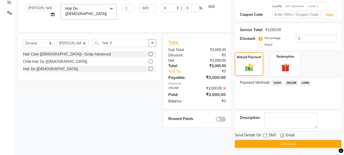
click at [261, 144] on button "Checkout" at bounding box center [288, 143] width 107 height 8
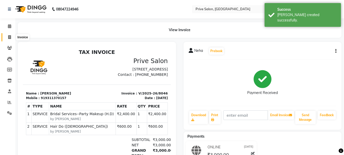
click at [7, 37] on span at bounding box center [9, 37] width 9 height 6
select select "service"
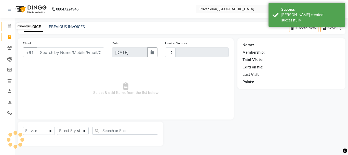
click at [10, 27] on icon at bounding box center [9, 26] width 3 height 4
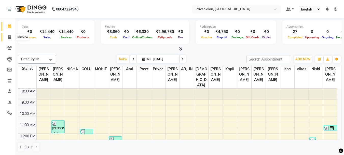
click at [8, 36] on icon at bounding box center [9, 37] width 3 height 4
select select "service"
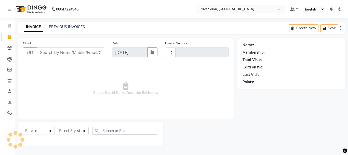
type input "8047"
select select "136"
click at [9, 25] on icon at bounding box center [9, 26] width 3 height 4
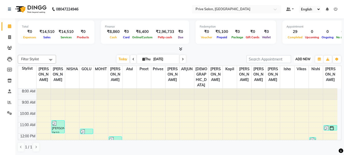
click at [303, 59] on span "ADD NEW" at bounding box center [302, 59] width 15 height 4
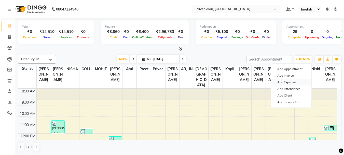
click at [290, 80] on link "Add Expense" at bounding box center [291, 82] width 40 height 7
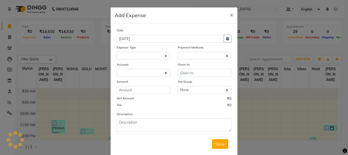
select select
select select "1"
select select "2448"
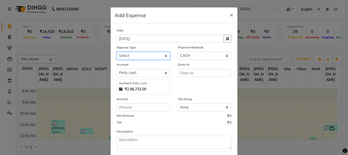
click at [157, 57] on select "Select Advance Salary Bank charges Car maintenance Cash transfer to bank Cash t…" at bounding box center [143, 56] width 53 height 8
select select "15"
click at [117, 52] on select "Select Advance Salary Bank charges Car maintenance Cash transfer to bank Cash t…" at bounding box center [143, 56] width 53 height 8
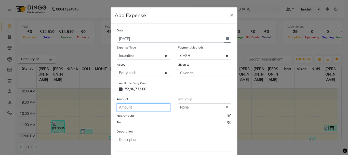
click at [148, 108] on input "number" at bounding box center [143, 107] width 53 height 8
type input "180"
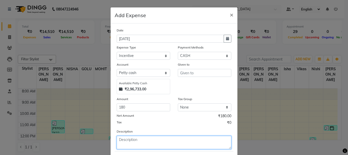
click at [139, 147] on textarea at bounding box center [174, 141] width 115 height 13
type textarea "spa [PERSON_NAME]"
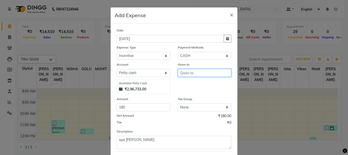
click at [186, 75] on input "text" at bounding box center [204, 73] width 53 height 8
type input "staff"
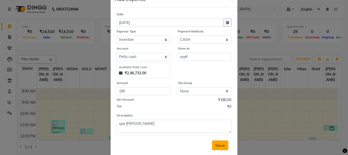
click at [220, 146] on span "Save" at bounding box center [220, 144] width 10 height 5
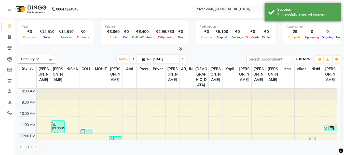
click at [296, 58] on span "ADD NEW" at bounding box center [302, 59] width 15 height 4
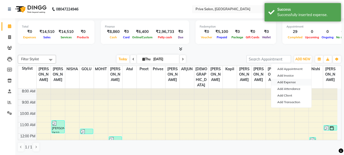
click at [286, 81] on link "Add Expense" at bounding box center [291, 82] width 40 height 7
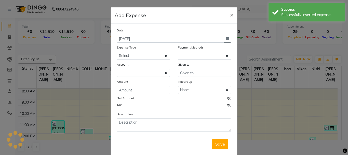
select select "1"
select select "2448"
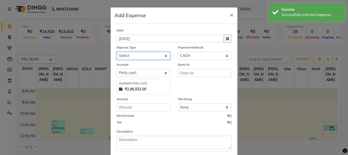
click at [147, 57] on select "Select Advance Salary Bank charges Car maintenance Cash transfer to bank Cash t…" at bounding box center [143, 56] width 53 height 8
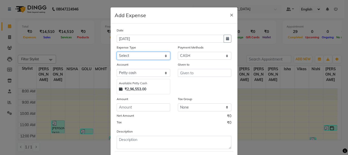
select select "9"
click at [117, 52] on select "Select Advance Salary Bank charges Car maintenance Cash transfer to bank Cash t…" at bounding box center [143, 56] width 53 height 8
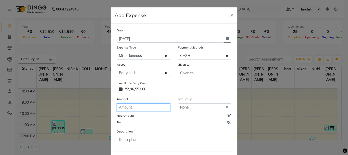
click at [156, 106] on input "number" at bounding box center [143, 107] width 53 height 8
type input "400"
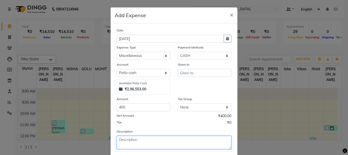
click at [152, 144] on textarea at bounding box center [174, 141] width 115 height 13
type textarea "100 glue ,300 extension"
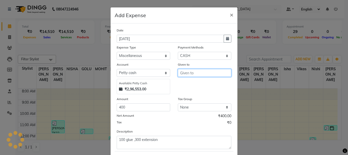
click at [198, 69] on input "text" at bounding box center [204, 73] width 53 height 8
type input "shop"
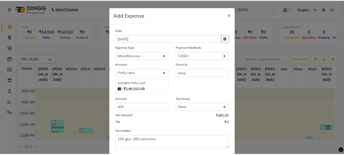
scroll to position [28, 0]
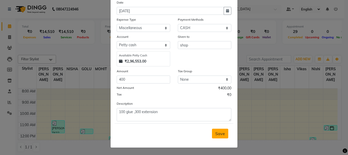
click at [216, 134] on span "Save" at bounding box center [220, 133] width 10 height 5
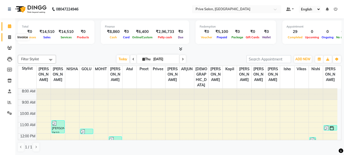
click at [8, 38] on icon at bounding box center [9, 37] width 3 height 4
select select "service"
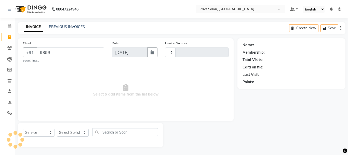
type input "9899"
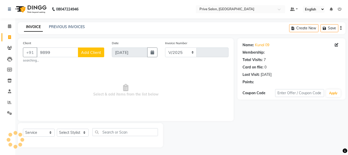
select select "136"
type input "8049"
select select "1: Object"
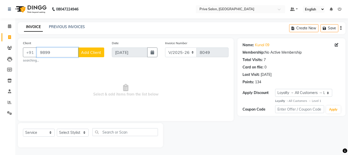
click at [56, 52] on input "9899" at bounding box center [57, 52] width 41 height 10
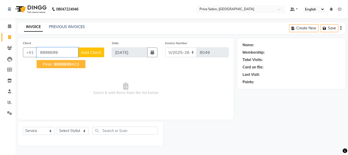
click at [64, 64] on span "9899699" at bounding box center [63, 63] width 18 height 5
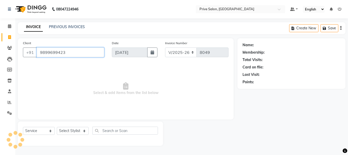
type input "9899699423"
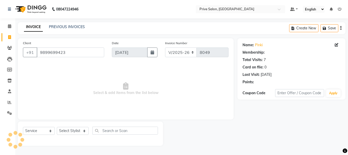
select select "1: Object"
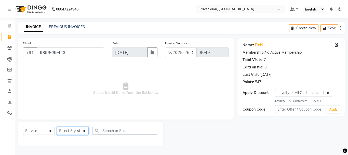
click at [73, 131] on select "Select Stylist amit ARJUN [PERSON_NAME] [PERSON_NAME] GOLU [PERSON_NAME] isha […" at bounding box center [73, 131] width 32 height 8
select select "64340"
click at [57, 127] on select "Select Stylist amit ARJUN [PERSON_NAME] [PERSON_NAME] GOLU [PERSON_NAME] isha […" at bounding box center [73, 131] width 32 height 8
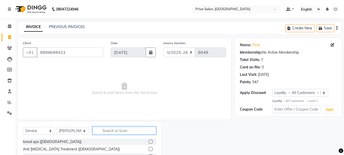
click at [116, 131] on input "text" at bounding box center [124, 130] width 64 height 8
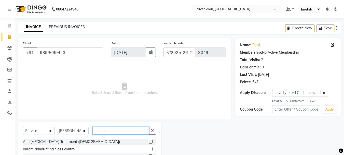
type input "t"
type input "hair [PERSON_NAME]"
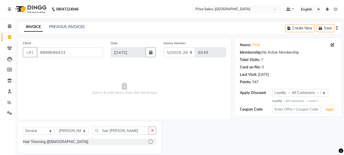
click at [151, 142] on label at bounding box center [151, 141] width 4 height 4
click at [151, 142] on input "checkbox" at bounding box center [150, 141] width 3 height 3
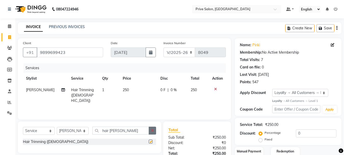
checkbox input "false"
click at [152, 129] on icon "button" at bounding box center [152, 130] width 3 height 4
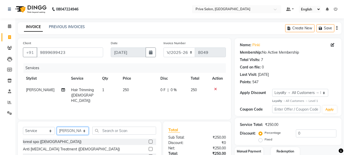
click at [72, 132] on select "Select Stylist amit ARJUN [PERSON_NAME] [PERSON_NAME] GOLU [PERSON_NAME] isha […" at bounding box center [73, 131] width 32 height 8
select select "36098"
click at [57, 127] on select "Select Stylist amit ARJUN [PERSON_NAME] [PERSON_NAME] GOLU [PERSON_NAME] isha […" at bounding box center [73, 131] width 32 height 8
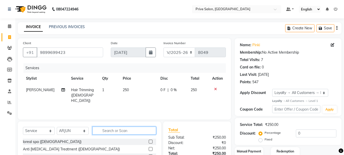
click at [134, 132] on input "text" at bounding box center [124, 130] width 64 height 8
type input "basic m"
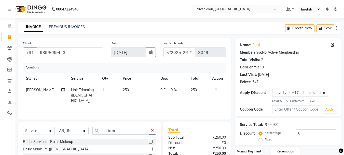
click at [151, 147] on label at bounding box center [151, 149] width 4 height 4
click at [151, 147] on input "checkbox" at bounding box center [150, 148] width 3 height 3
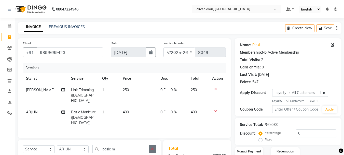
checkbox input "false"
click at [151, 145] on button "button" at bounding box center [152, 149] width 7 height 8
click at [143, 145] on input "text" at bounding box center [124, 149] width 64 height 8
type input "basic ped"
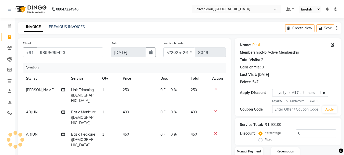
checkbox input "false"
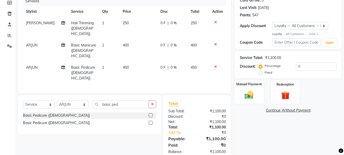
click at [248, 98] on img at bounding box center [249, 95] width 14 height 10
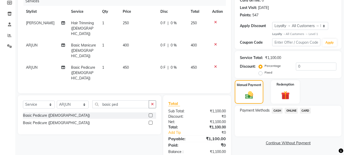
click at [290, 111] on span "ONLINE" at bounding box center [291, 110] width 13 height 6
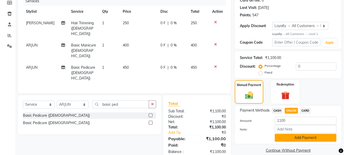
click at [311, 139] on button "Add Payment" at bounding box center [306, 137] width 62 height 8
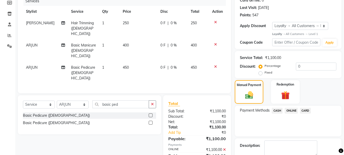
scroll to position [103, 0]
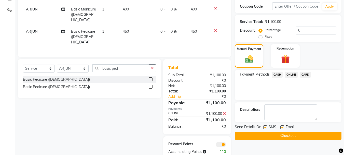
click at [319, 134] on button "Checkout" at bounding box center [288, 135] width 107 height 8
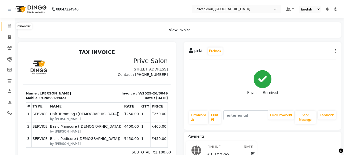
click at [9, 29] on span at bounding box center [9, 26] width 9 height 6
